Goal: Obtain resource: Obtain resource

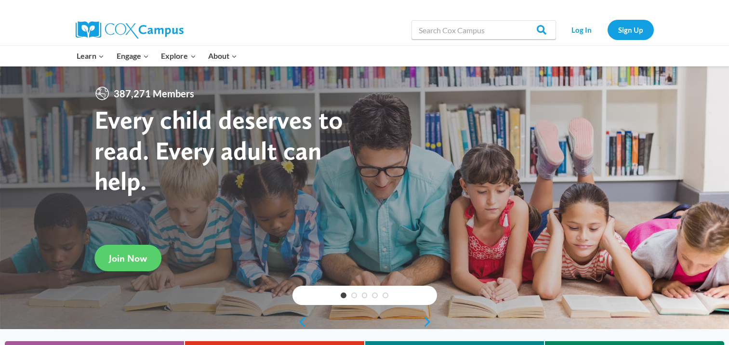
click at [581, 30] on link "Log In" at bounding box center [582, 30] width 42 height 20
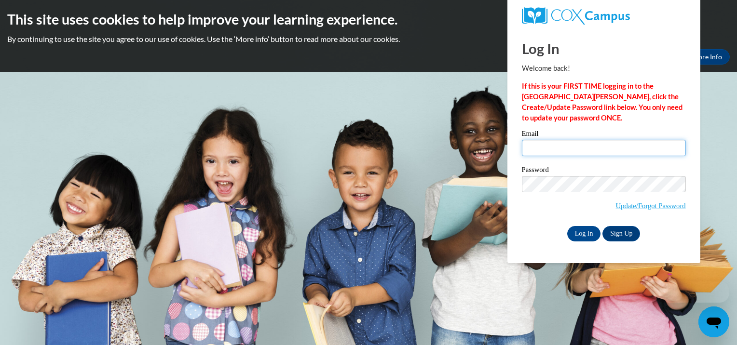
click at [538, 148] on input "Email" at bounding box center [604, 148] width 164 height 16
type input "frankeshawillis49@gmail.com"
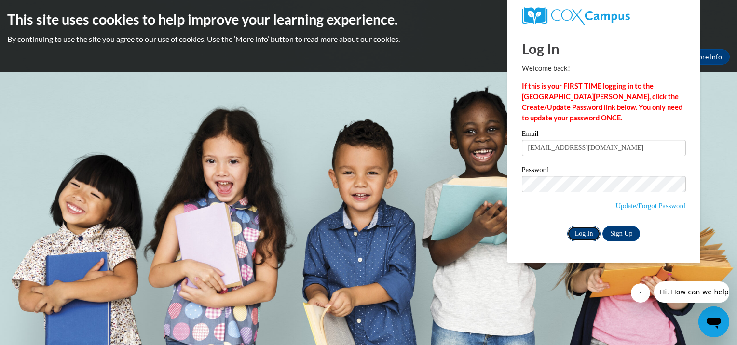
click at [578, 236] on input "Log In" at bounding box center [584, 233] width 34 height 15
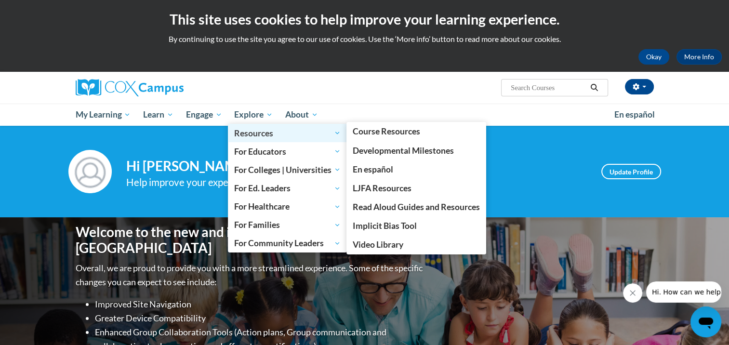
click at [250, 133] on span "Resources" at bounding box center [287, 133] width 107 height 12
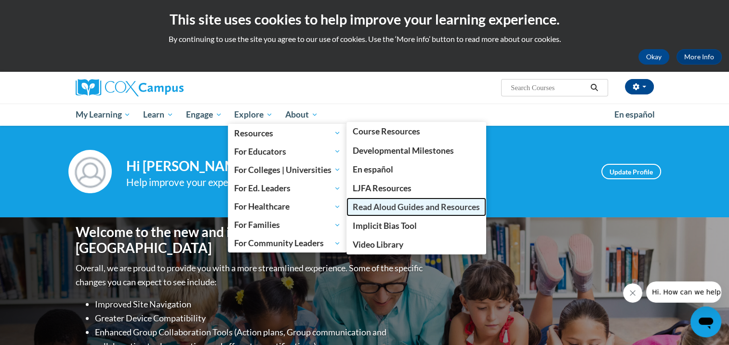
click at [435, 213] on link "Read Aloud Guides and Resources" at bounding box center [417, 207] width 140 height 19
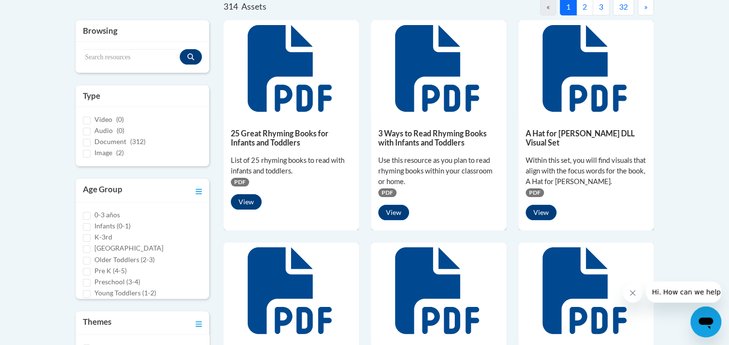
scroll to position [241, 0]
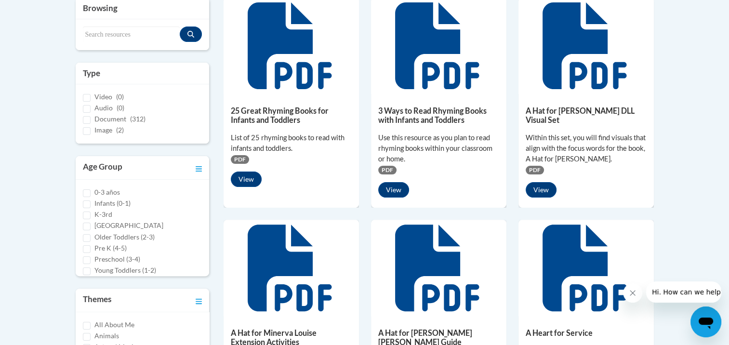
click at [110, 246] on label "Pre K (4-5)" at bounding box center [110, 248] width 32 height 11
click at [91, 246] on input "Pre K (4-5)" at bounding box center [87, 249] width 8 height 8
checkbox input "true"
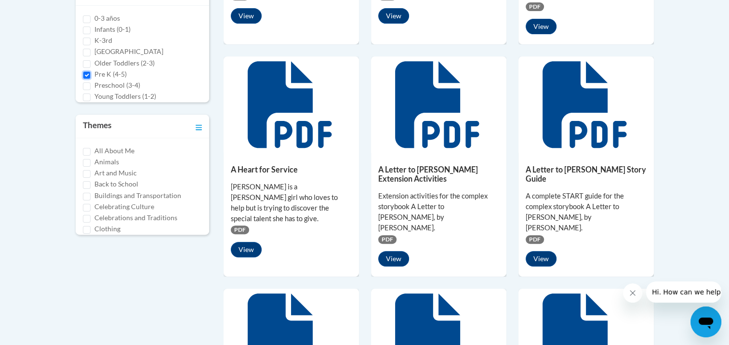
scroll to position [310, 0]
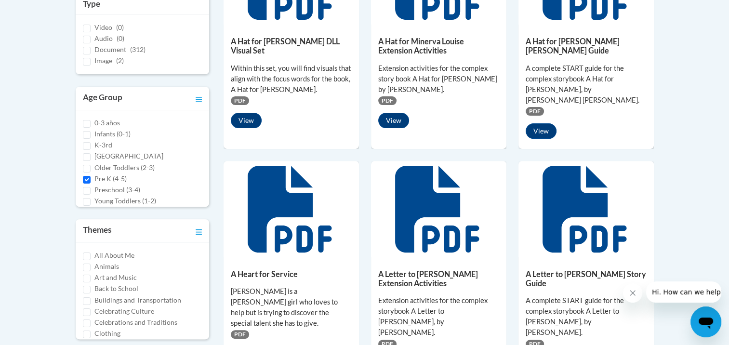
click at [117, 189] on label "Preschool (3-4)" at bounding box center [117, 190] width 46 height 11
click at [91, 189] on input "Preschool (3-4)" at bounding box center [87, 191] width 8 height 8
checkbox input "true"
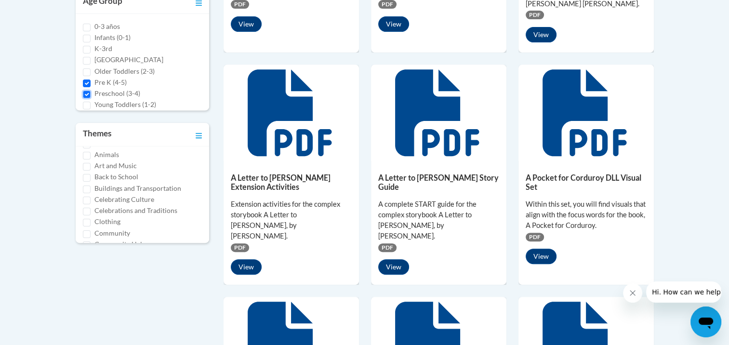
scroll to position [34, 0]
click at [168, 169] on label "Buildings and Transportation" at bounding box center [137, 170] width 87 height 11
click at [91, 169] on input "Buildings and Transportation" at bounding box center [87, 171] width 8 height 8
checkbox input "true"
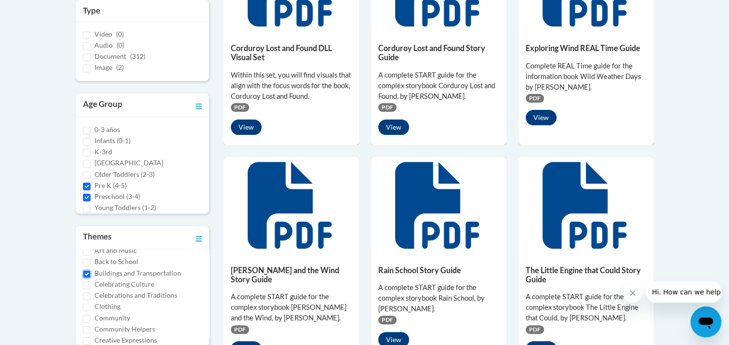
scroll to position [352, 0]
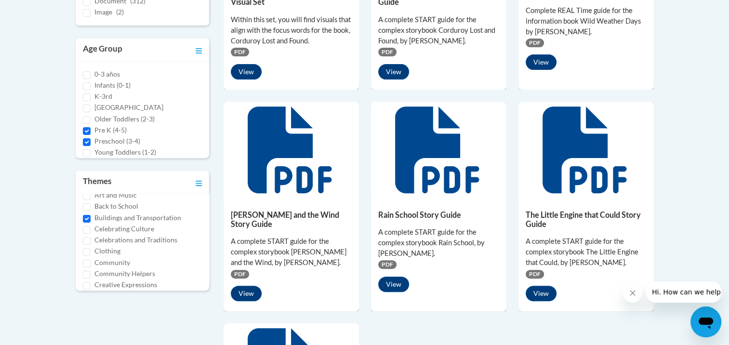
drag, startPoint x: 128, startPoint y: 273, endPoint x: 262, endPoint y: 283, distance: 133.9
click at [128, 274] on label "Community Helpers" at bounding box center [124, 274] width 61 height 11
click at [91, 274] on input "Community Helpers" at bounding box center [87, 275] width 8 height 8
checkbox input "true"
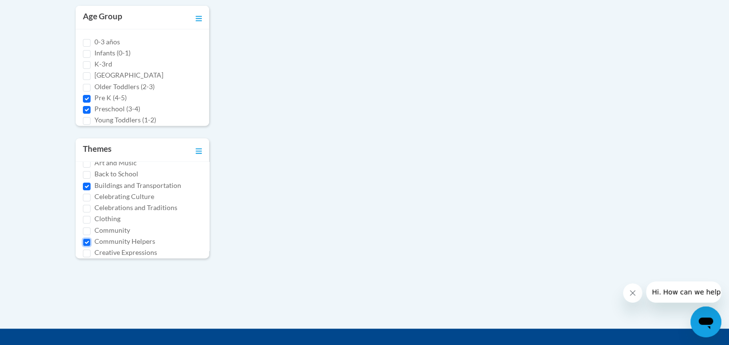
scroll to position [386, 0]
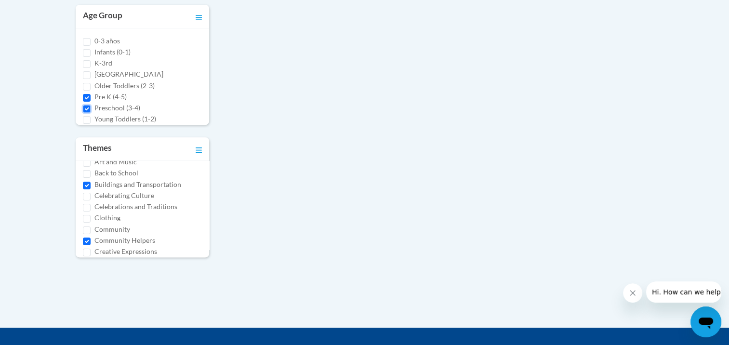
click at [87, 106] on input "Preschool (3-4)" at bounding box center [87, 109] width 8 height 8
checkbox input "false"
click at [85, 100] on input "Pre K (4-5)" at bounding box center [87, 98] width 8 height 8
checkbox input "false"
click at [86, 105] on input "Preschool (3-4)" at bounding box center [87, 109] width 8 height 8
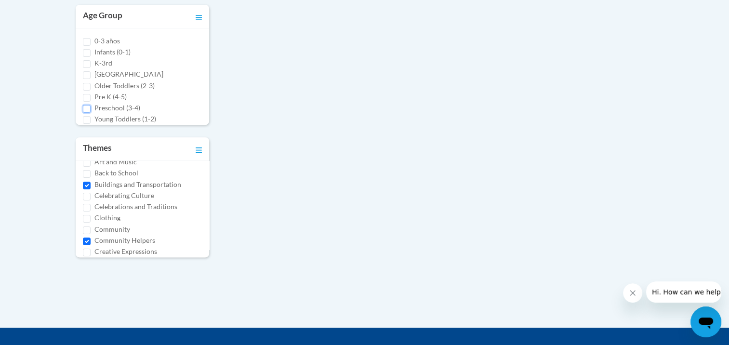
checkbox input "true"
click at [83, 96] on input "Pre K (4-5)" at bounding box center [87, 98] width 8 height 8
checkbox input "true"
click at [137, 185] on label "Buildings and Transportation" at bounding box center [137, 184] width 87 height 11
click at [91, 185] on input "Buildings and Transportation" at bounding box center [87, 186] width 8 height 8
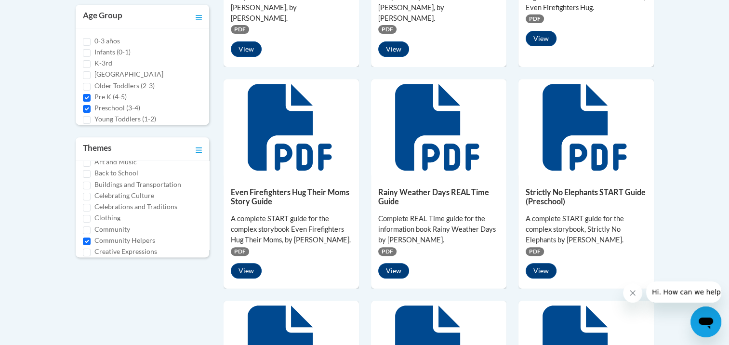
click at [151, 181] on label "Buildings and Transportation" at bounding box center [137, 184] width 87 height 11
click at [91, 182] on input "Buildings and Transportation" at bounding box center [87, 186] width 8 height 8
checkbox input "true"
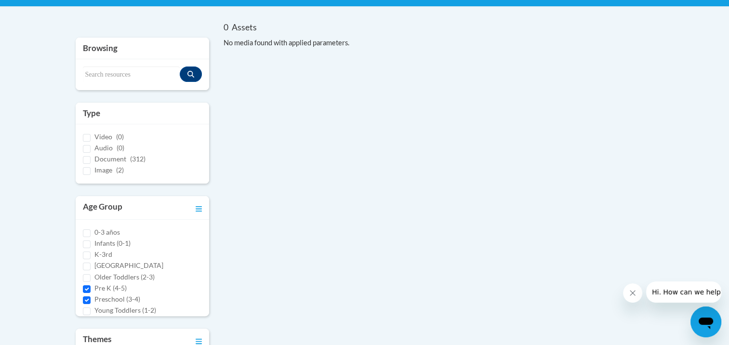
scroll to position [289, 0]
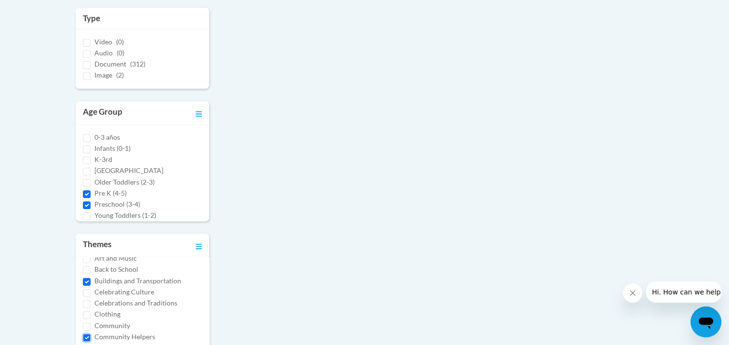
click at [84, 338] on input "Community Helpers" at bounding box center [87, 338] width 8 height 8
checkbox input "false"
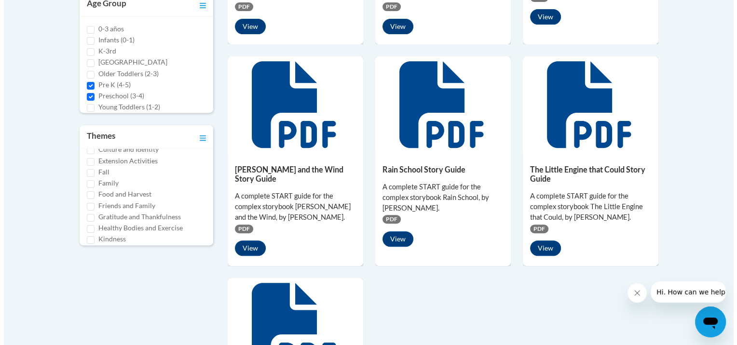
scroll to position [434, 0]
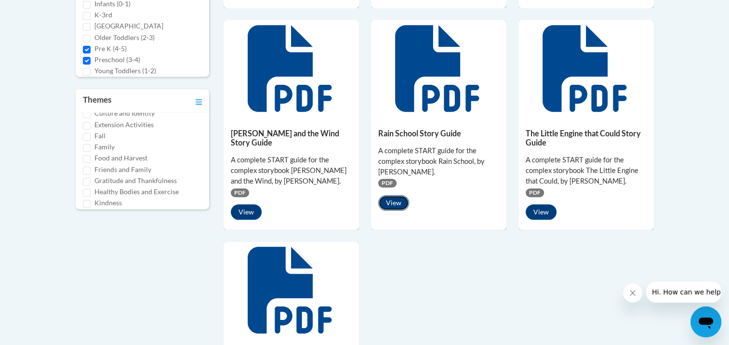
click at [395, 201] on button "View" at bounding box center [393, 202] width 31 height 15
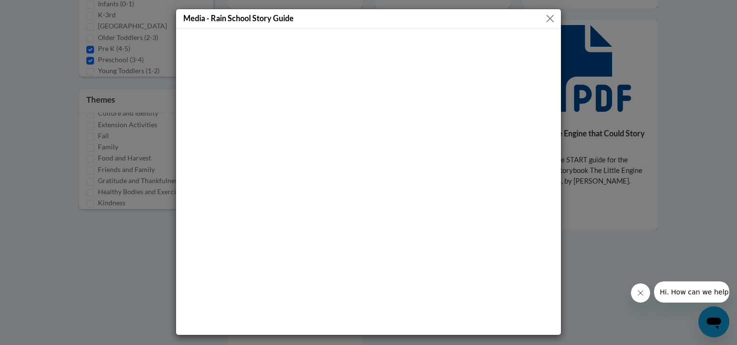
drag, startPoint x: 549, startPoint y: 16, endPoint x: 563, endPoint y: 71, distance: 56.7
click at [550, 15] on button "Close" at bounding box center [550, 19] width 12 height 12
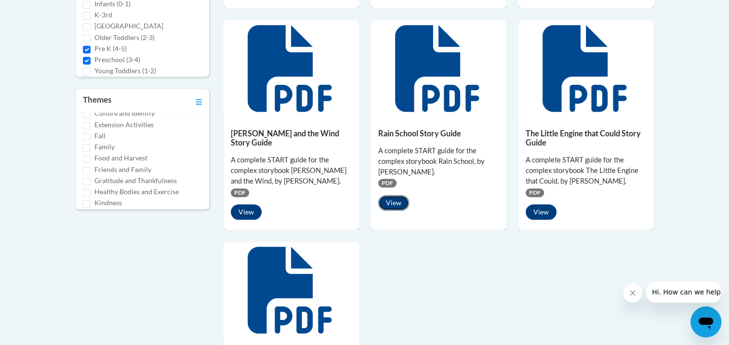
drag, startPoint x: 394, startPoint y: 202, endPoint x: 399, endPoint y: 199, distance: 6.0
click at [399, 199] on button "View" at bounding box center [393, 202] width 31 height 15
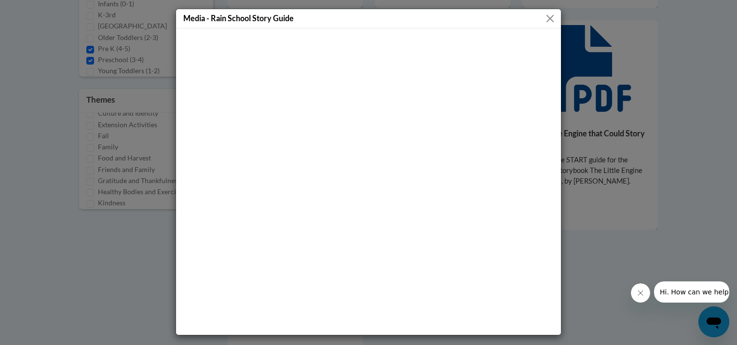
click at [556, 14] on div "Media - Rain School Story Guide" at bounding box center [368, 18] width 385 height 19
click at [552, 21] on button "Close" at bounding box center [550, 19] width 12 height 12
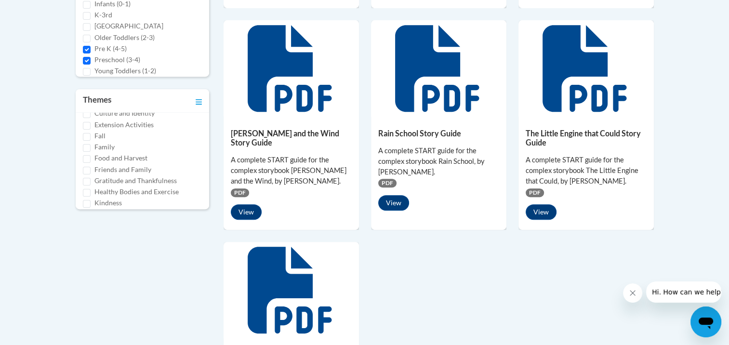
click at [386, 183] on span "PDF" at bounding box center [387, 183] width 18 height 9
click at [391, 206] on button "View" at bounding box center [393, 202] width 31 height 15
